Goal: Transaction & Acquisition: Download file/media

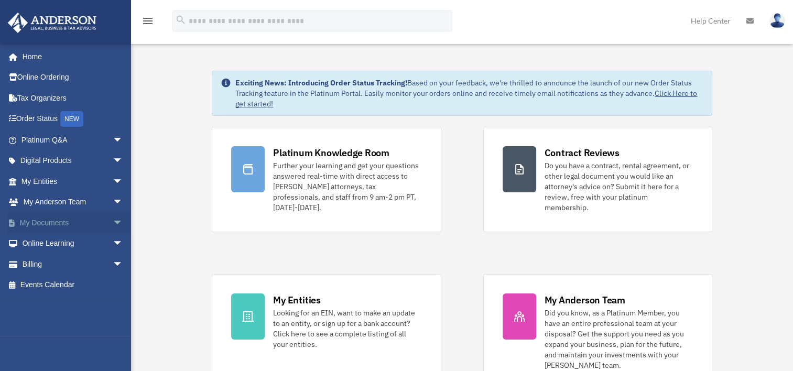
click at [100, 224] on link "My Documents arrow_drop_down" at bounding box center [73, 222] width 132 height 21
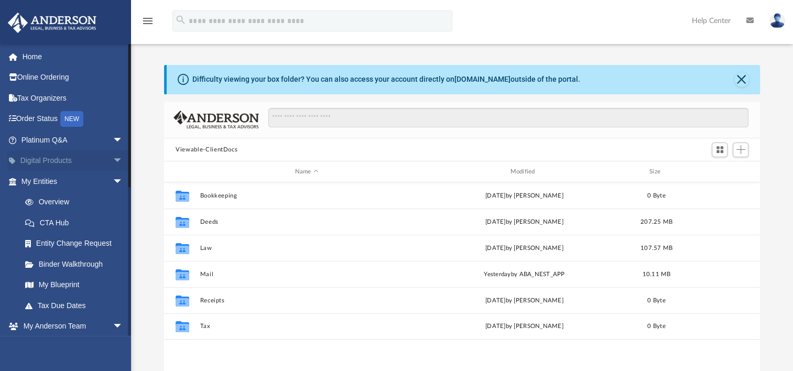
scroll to position [230, 587]
click at [113, 185] on span "arrow_drop_down" at bounding box center [123, 181] width 21 height 21
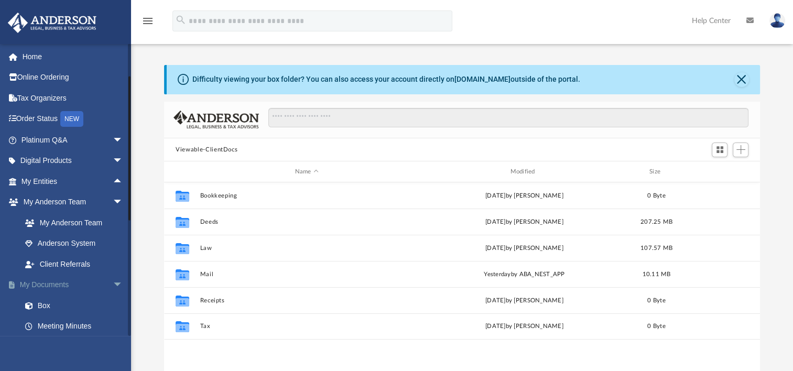
scroll to position [105, 0]
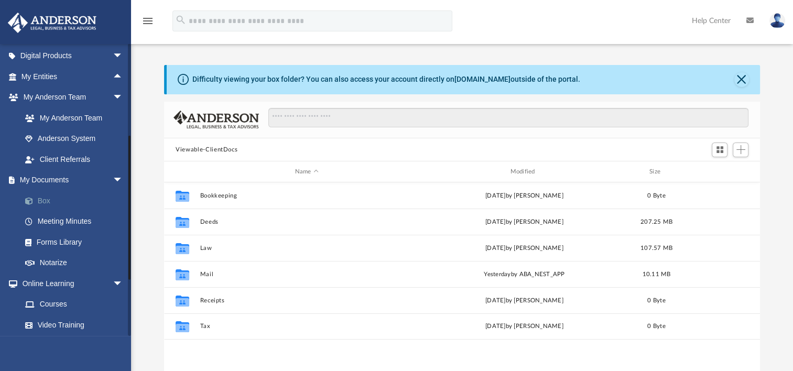
click at [49, 199] on link "Box" at bounding box center [77, 200] width 124 height 21
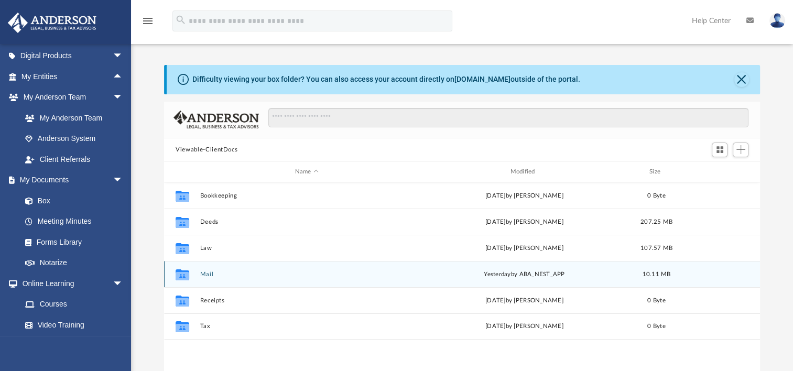
click at [202, 270] on div "Collaborated Folder Mail [DATE] by ABA_NEST_APP 10.11 MB" at bounding box center [462, 274] width 596 height 26
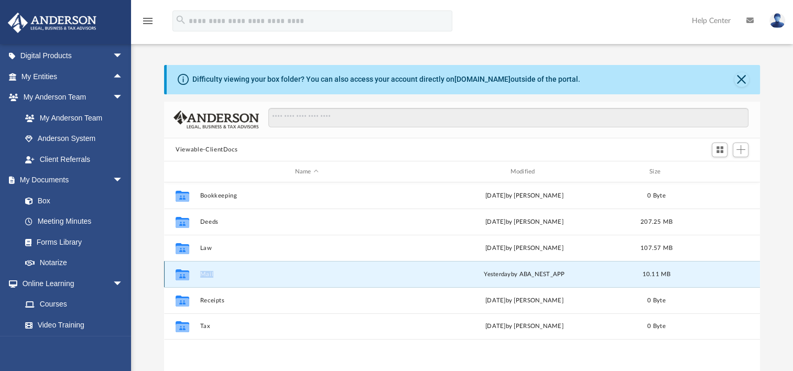
click at [202, 270] on div "Collaborated Folder Mail [DATE] by ABA_NEST_APP 10.11 MB" at bounding box center [462, 274] width 596 height 26
drag, startPoint x: 202, startPoint y: 270, endPoint x: 191, endPoint y: 275, distance: 12.5
click at [191, 275] on icon "Collaborated Folder" at bounding box center [182, 274] width 17 height 17
drag, startPoint x: 191, startPoint y: 275, endPoint x: 182, endPoint y: 275, distance: 8.4
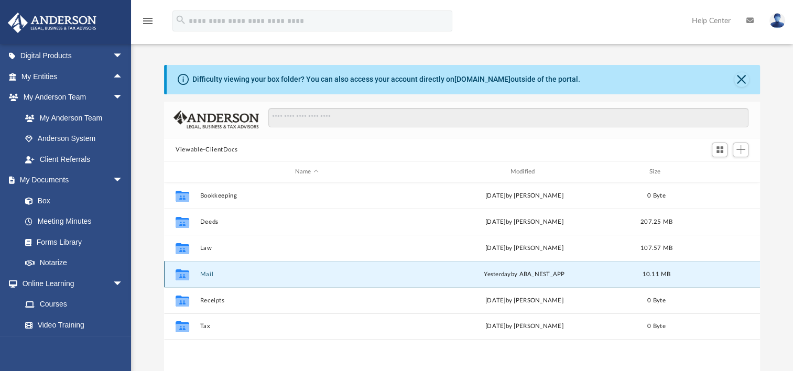
click at [182, 275] on g "grid" at bounding box center [183, 274] width 14 height 11
click at [182, 275] on icon "grid" at bounding box center [183, 276] width 14 height 8
drag, startPoint x: 182, startPoint y: 275, endPoint x: 216, endPoint y: 275, distance: 33.6
click at [216, 275] on button "Mail" at bounding box center [306, 274] width 213 height 7
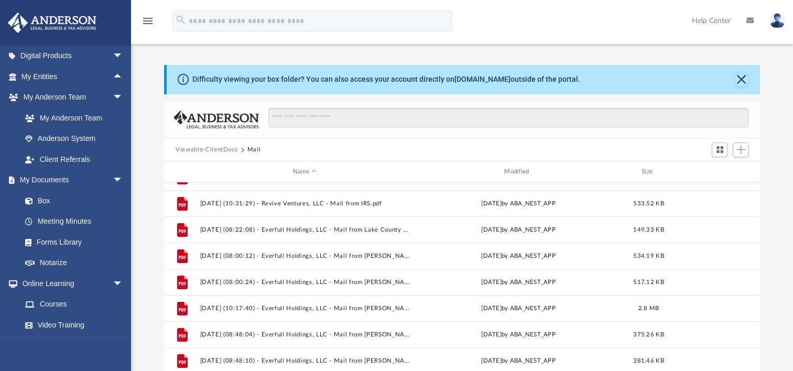
scroll to position [0, 0]
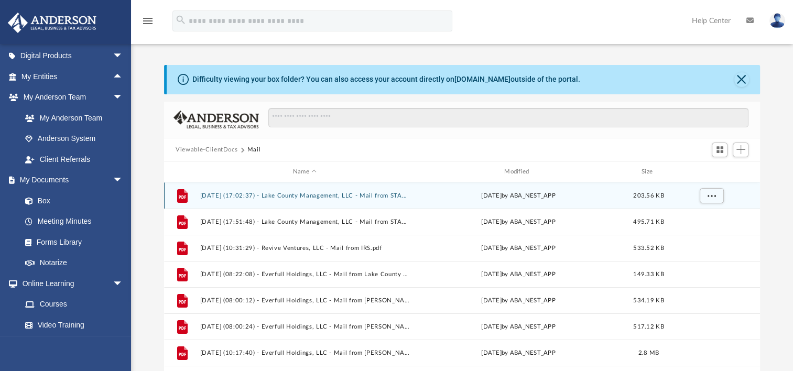
click at [337, 200] on div "File [DATE] (17:02:37) - Lake County Management, LLC - Mail from STATE OF [US_S…" at bounding box center [462, 195] width 596 height 26
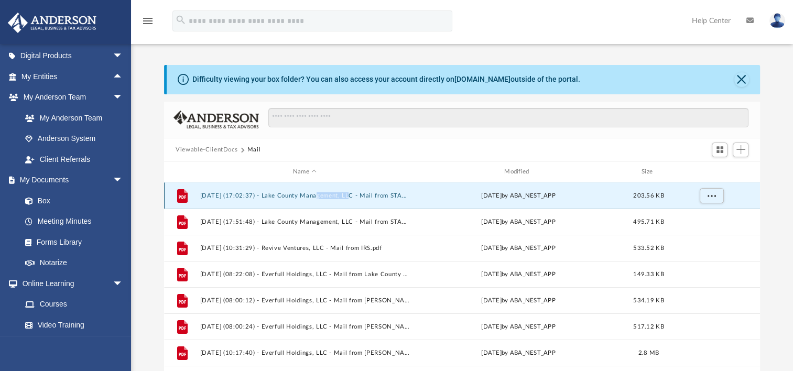
click at [337, 200] on div "File [DATE] (17:02:37) - Lake County Management, LLC - Mail from STATE OF [US_S…" at bounding box center [462, 195] width 596 height 26
click at [273, 197] on button "[DATE] (17:02:37) - Lake County Management, LLC - Mail from STATE OF [US_STATE]…" at bounding box center [304, 195] width 209 height 7
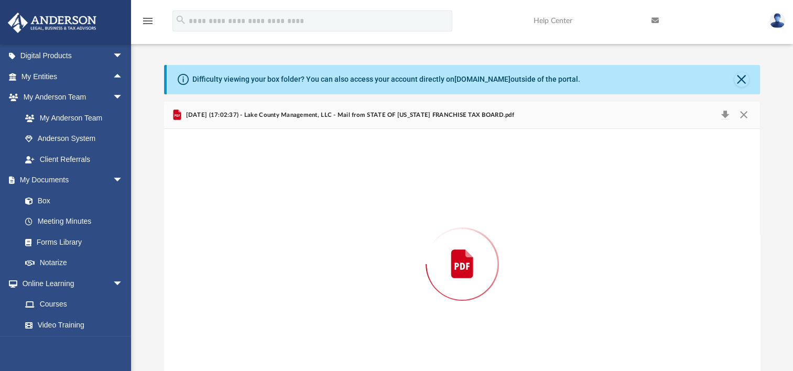
scroll to position [28, 0]
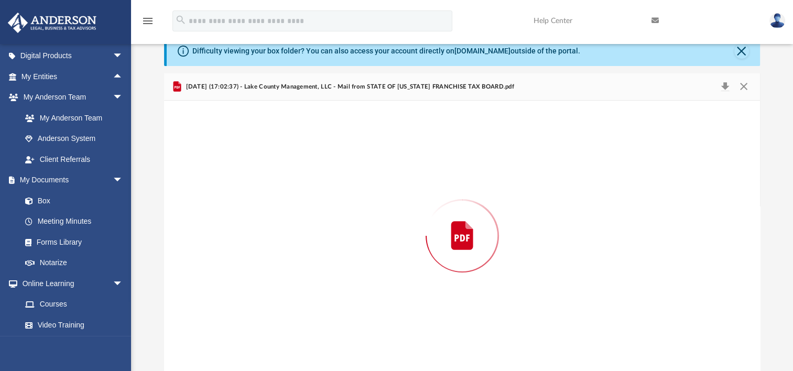
click at [273, 197] on div "Preview" at bounding box center [462, 236] width 596 height 270
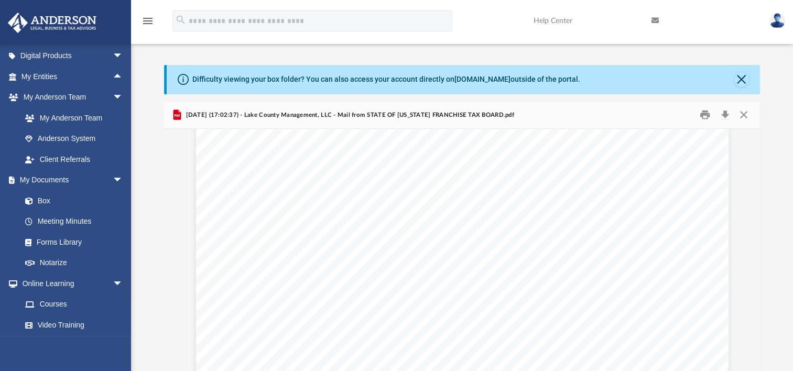
scroll to position [105, 0]
click at [746, 272] on button "Preview" at bounding box center [748, 264] width 23 height 29
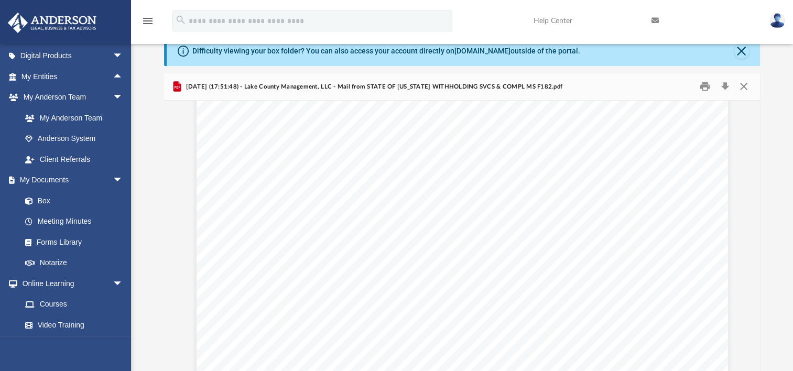
scroll to position [0, 0]
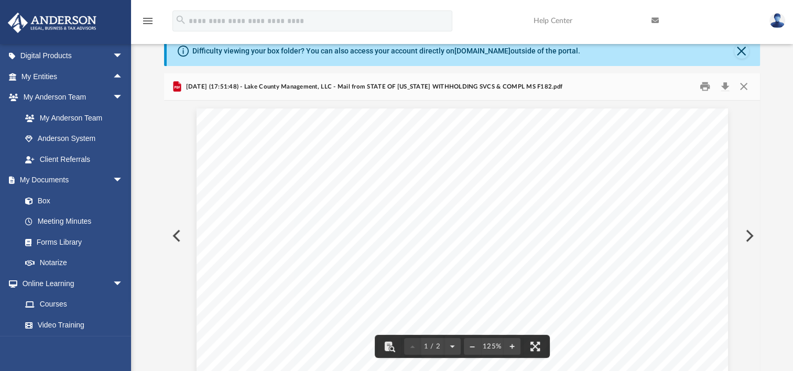
click at [746, 236] on button "Preview" at bounding box center [748, 235] width 23 height 29
click at [744, 239] on button "Preview" at bounding box center [748, 235] width 23 height 29
click at [745, 235] on button "Preview" at bounding box center [748, 235] width 23 height 29
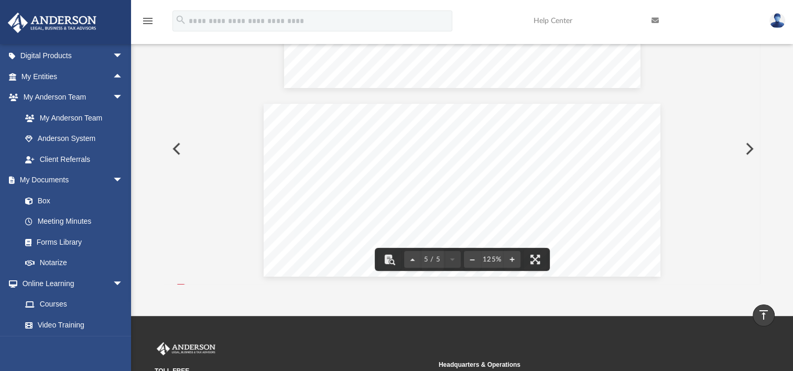
scroll to position [28, 0]
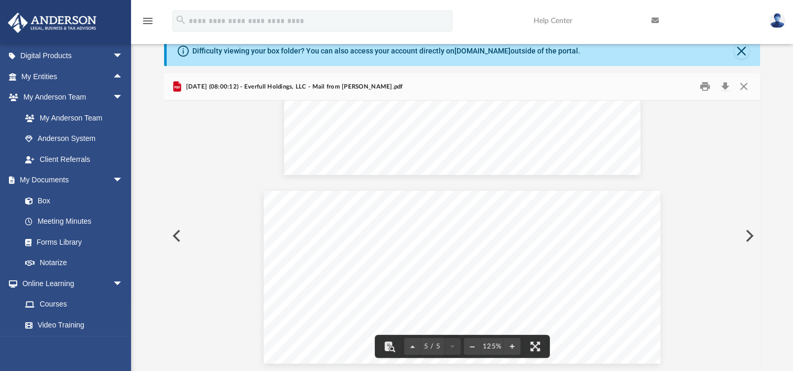
click at [746, 233] on button "Preview" at bounding box center [748, 235] width 23 height 29
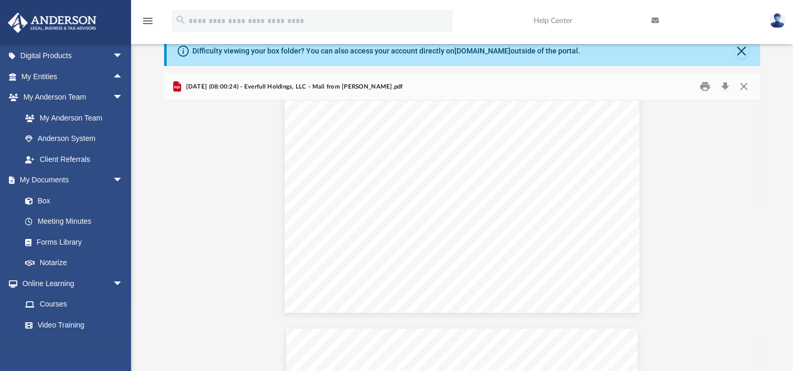
scroll to position [944, 0]
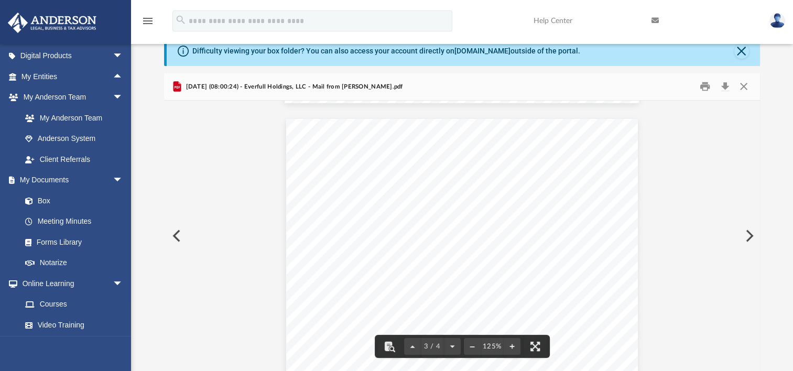
click at [746, 237] on button "Preview" at bounding box center [748, 235] width 23 height 29
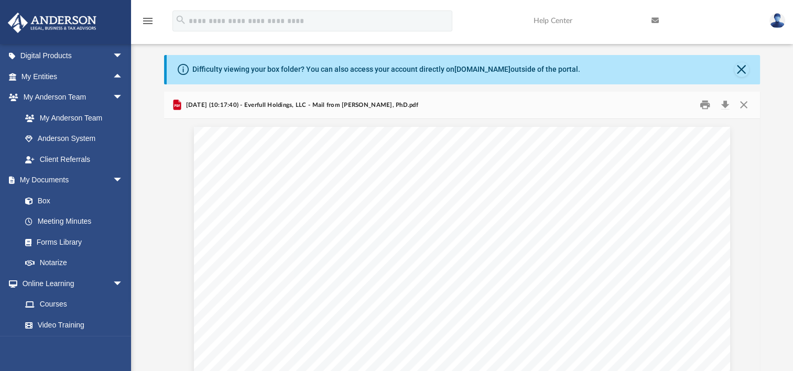
scroll to position [0, 0]
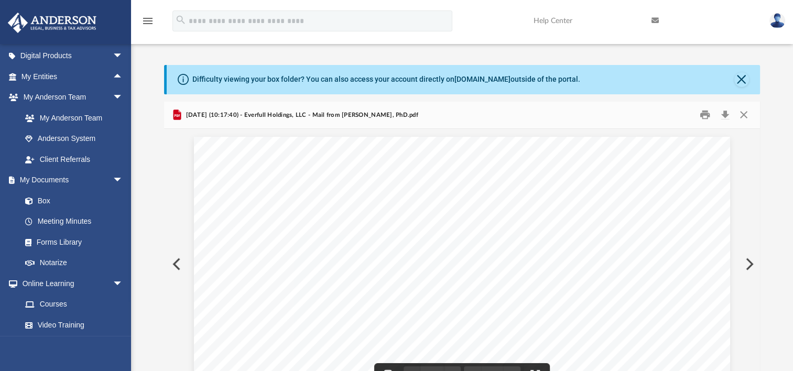
click at [746, 263] on button "Preview" at bounding box center [748, 264] width 23 height 29
click at [723, 115] on button "Download" at bounding box center [725, 115] width 19 height 16
click at [746, 263] on button "Preview" at bounding box center [748, 264] width 23 height 29
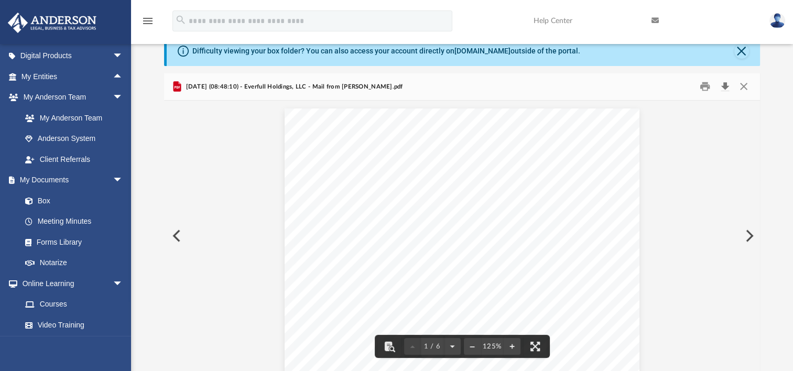
click at [723, 86] on button "Download" at bounding box center [725, 87] width 19 height 16
click at [749, 239] on button "Preview" at bounding box center [748, 235] width 23 height 29
click at [728, 88] on button "Download" at bounding box center [725, 87] width 19 height 16
click at [441, 284] on div "Page 1" at bounding box center [462, 339] width 355 height 460
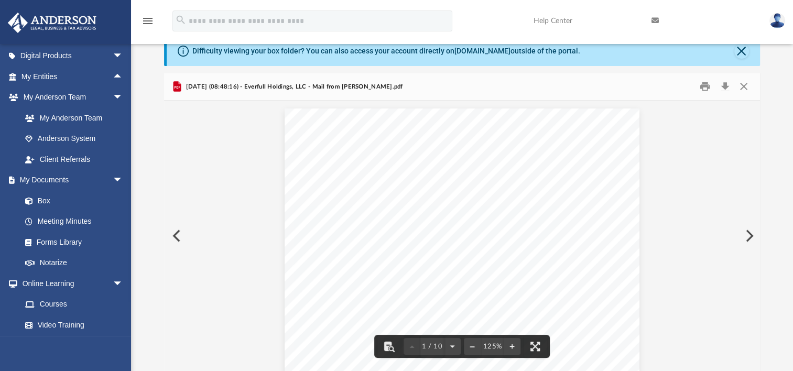
click at [749, 237] on button "Preview" at bounding box center [748, 235] width 23 height 29
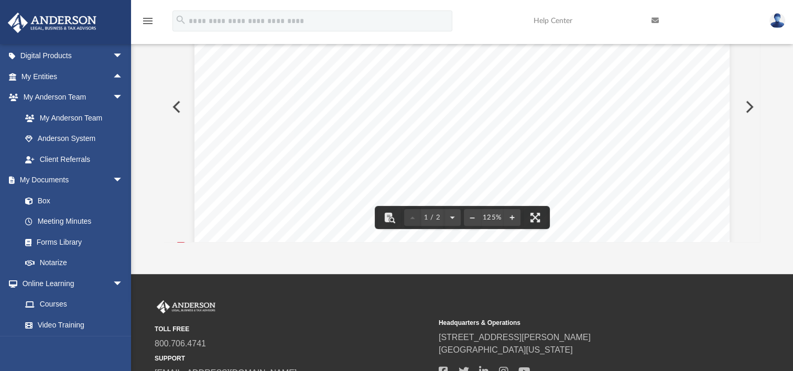
scroll to position [200, 0]
click at [176, 106] on button "Preview" at bounding box center [175, 106] width 23 height 29
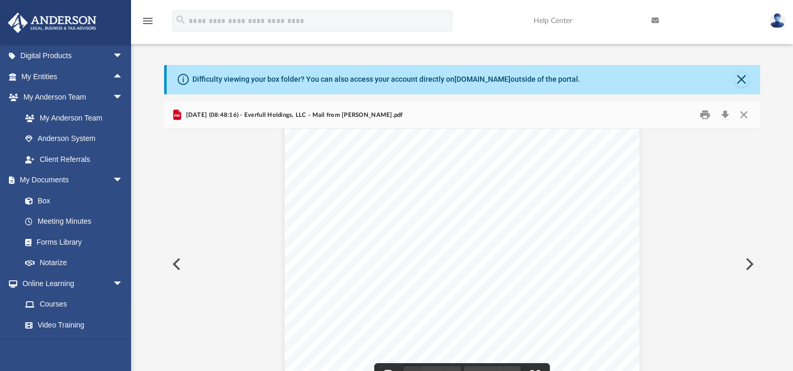
scroll to position [52, 0]
click at [750, 262] on button "Preview" at bounding box center [748, 264] width 23 height 29
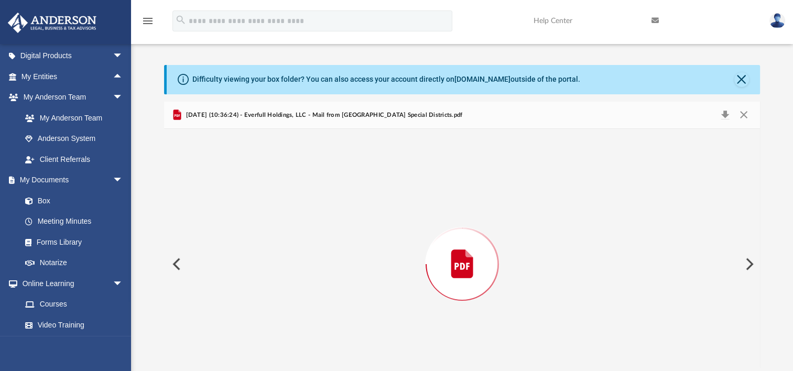
scroll to position [28, 0]
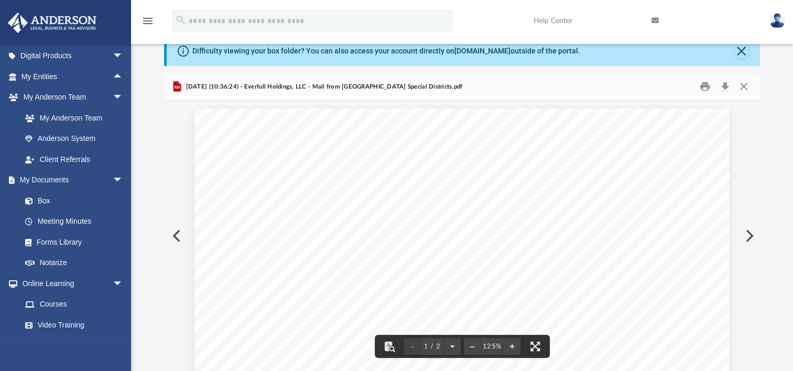
click at [176, 242] on button "Preview" at bounding box center [175, 235] width 23 height 29
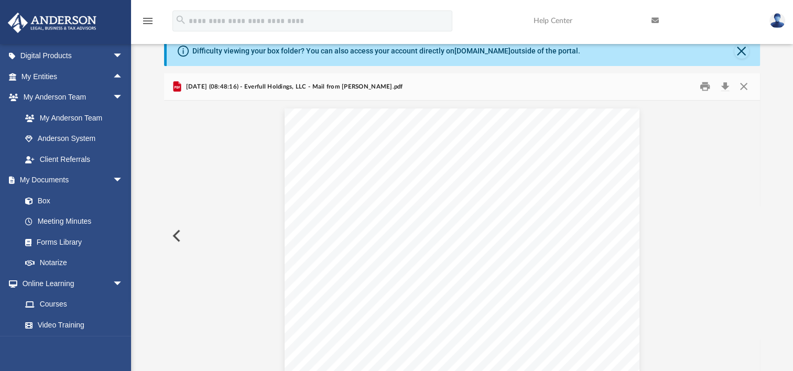
click at [176, 242] on button "Preview" at bounding box center [175, 235] width 23 height 29
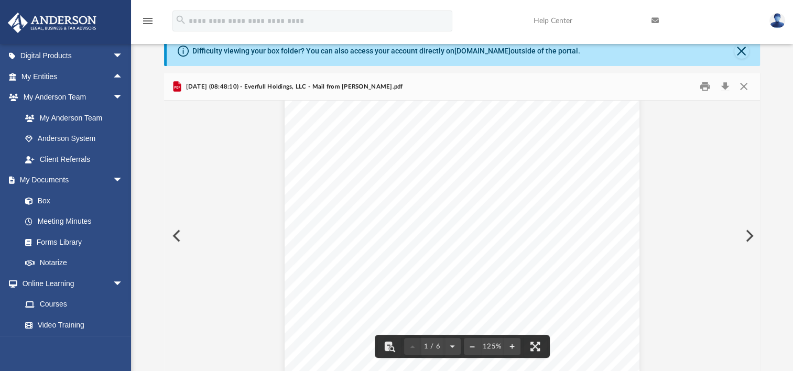
scroll to position [52, 0]
click at [517, 277] on div "Page 1" at bounding box center [462, 286] width 355 height 461
click at [744, 239] on button "Preview" at bounding box center [748, 235] width 23 height 29
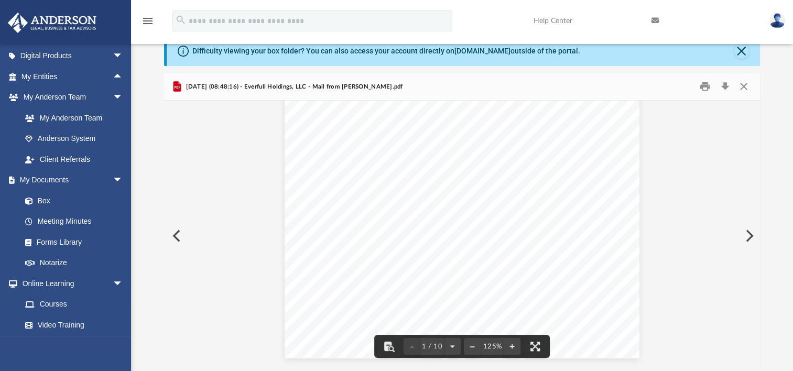
click at [750, 235] on button "Preview" at bounding box center [748, 235] width 23 height 29
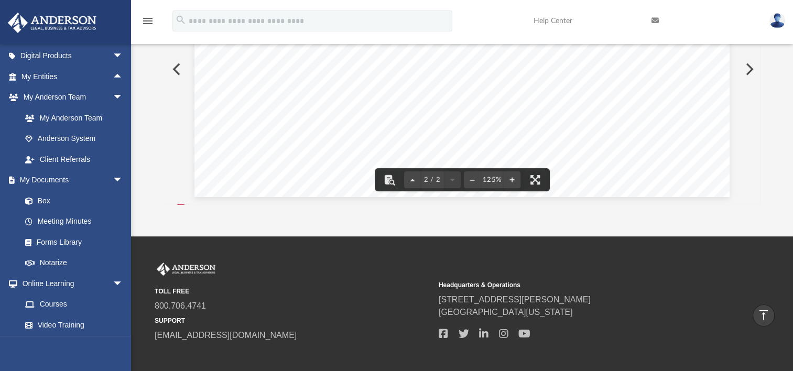
scroll to position [133, 0]
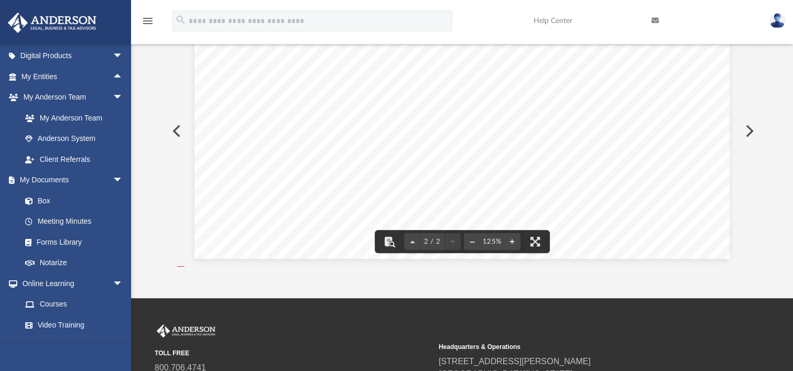
click at [749, 131] on button "Preview" at bounding box center [748, 130] width 23 height 29
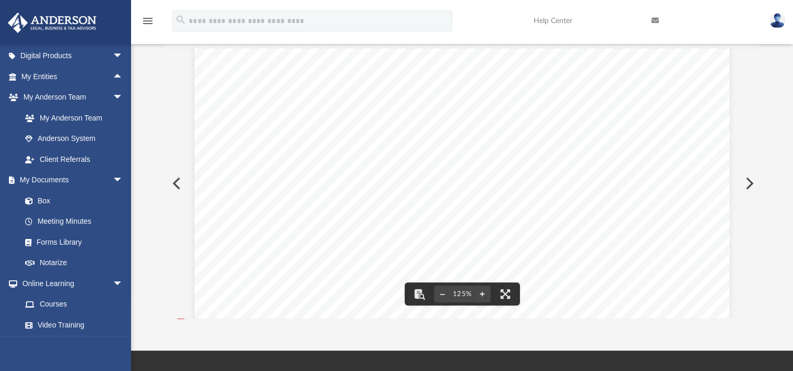
scroll to position [437, 0]
click at [745, 185] on button "Preview" at bounding box center [748, 183] width 23 height 29
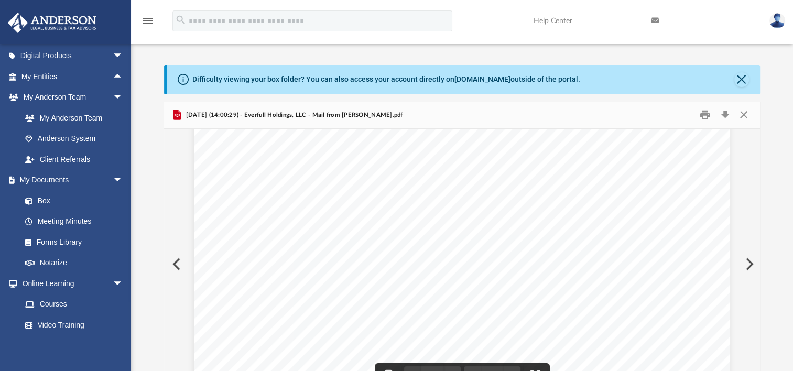
scroll to position [0, 0]
click at [748, 257] on button "Preview" at bounding box center [748, 264] width 23 height 29
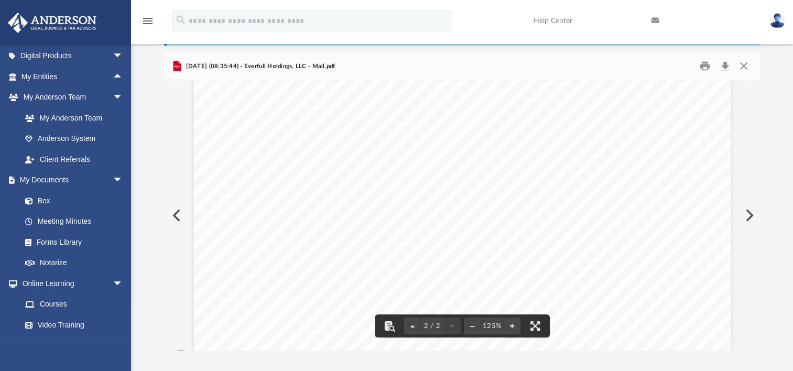
scroll to position [1146, 0]
click at [747, 212] on button "Preview" at bounding box center [748, 215] width 23 height 29
click at [751, 216] on button "Preview" at bounding box center [748, 215] width 23 height 29
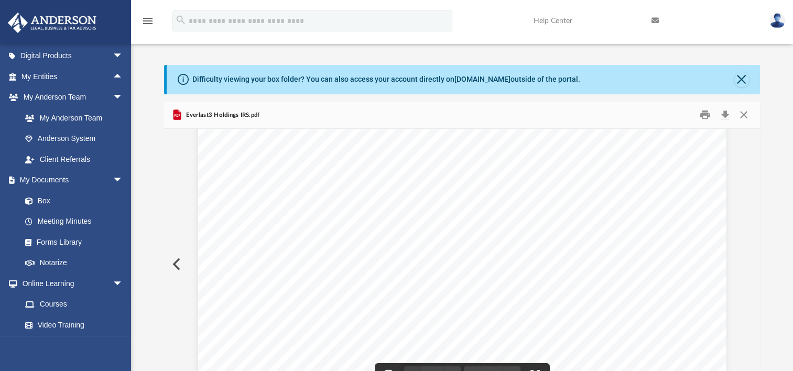
scroll to position [157, 0]
click at [745, 115] on button "Close" at bounding box center [743, 115] width 19 height 16
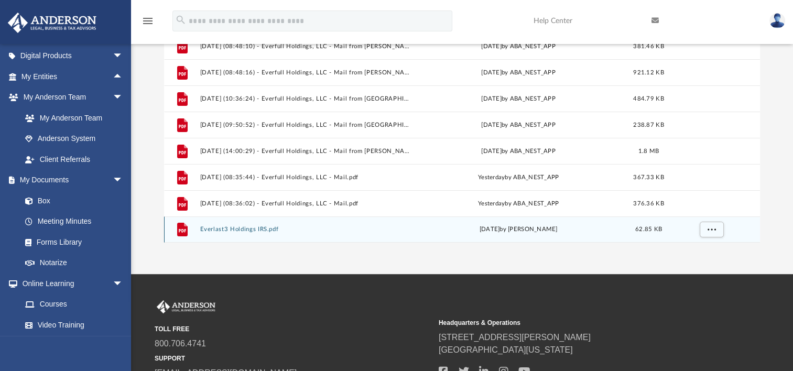
click at [251, 233] on div "File Everlast3 Holdings IRS.pdf [DATE] by [PERSON_NAME] 62.85 KB" at bounding box center [462, 230] width 596 height 26
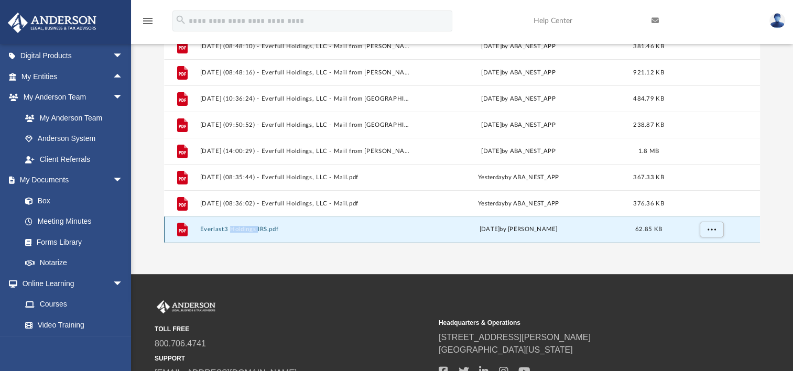
click at [251, 233] on div "File Everlast3 Holdings IRS.pdf [DATE] by [PERSON_NAME] 62.85 KB" at bounding box center [462, 230] width 596 height 26
drag, startPoint x: 251, startPoint y: 233, endPoint x: 198, endPoint y: 229, distance: 53.6
click at [198, 229] on div "File Everlast3 Holdings IRS.pdf [DATE] by [PERSON_NAME] 62.85 KB" at bounding box center [462, 230] width 596 height 26
click at [185, 229] on icon "grid" at bounding box center [182, 230] width 10 height 14
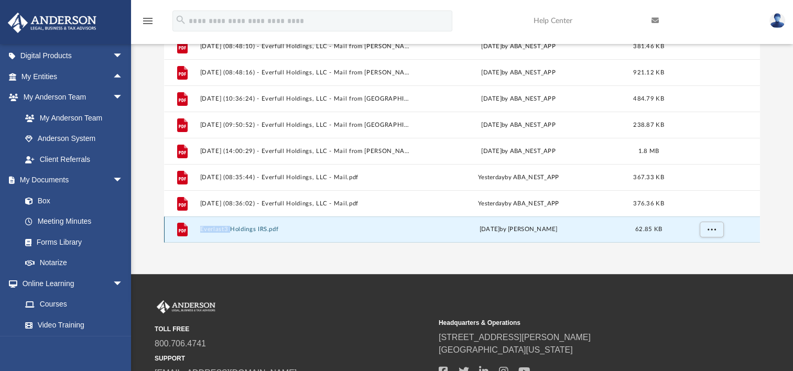
drag, startPoint x: 185, startPoint y: 229, endPoint x: 341, endPoint y: 232, distance: 156.3
click at [341, 232] on button "Everlast3 Holdings IRS.pdf" at bounding box center [304, 229] width 209 height 7
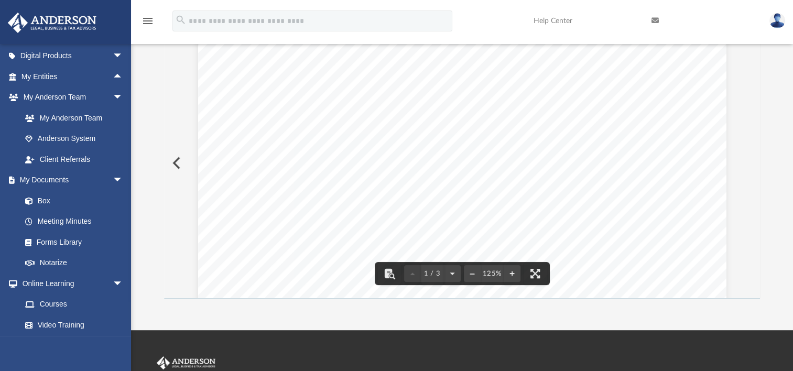
scroll to position [0, 0]
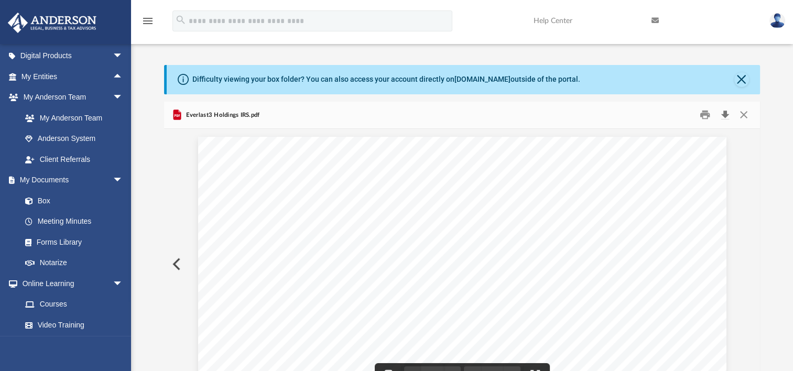
click at [722, 109] on button "Download" at bounding box center [725, 115] width 19 height 16
